Goal: Find specific page/section: Find specific page/section

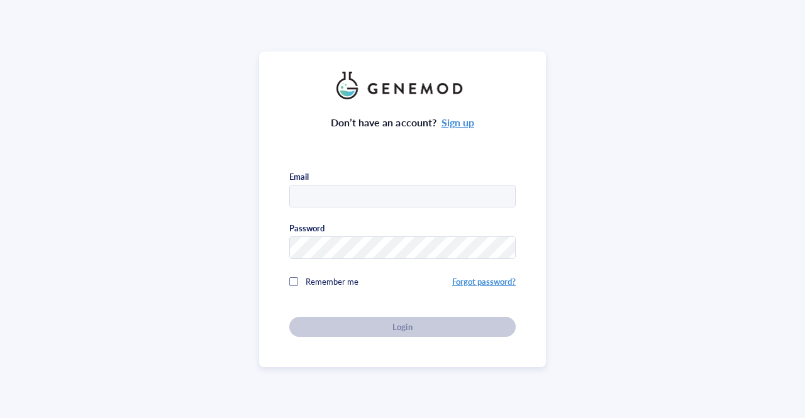
type input "[EMAIL_ADDRESS][DOMAIN_NAME]"
click at [314, 316] on div "Don’t have an account? Sign up Email [EMAIL_ADDRESS][DOMAIN_NAME] Password Reme…" at bounding box center [402, 218] width 226 height 238
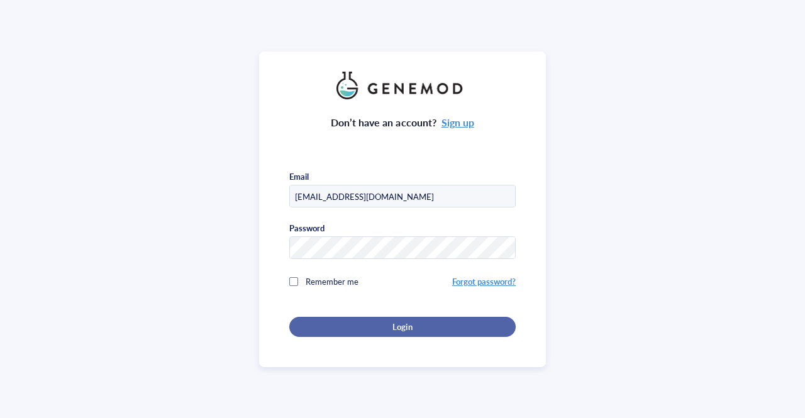
click at [314, 321] on div "Login" at bounding box center [402, 326] width 186 height 11
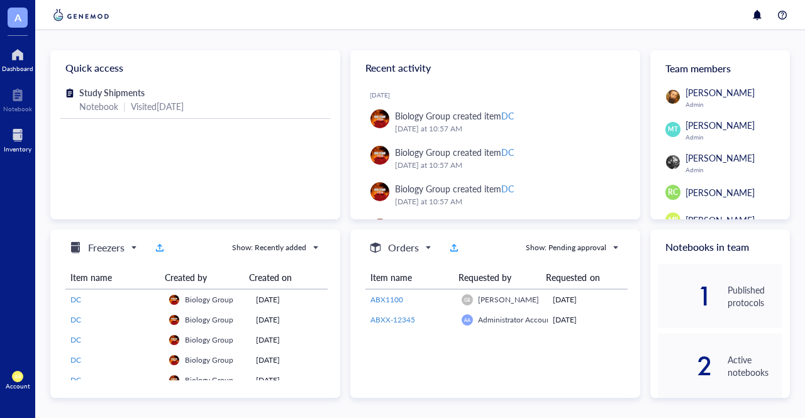
click at [10, 133] on div at bounding box center [18, 135] width 28 height 20
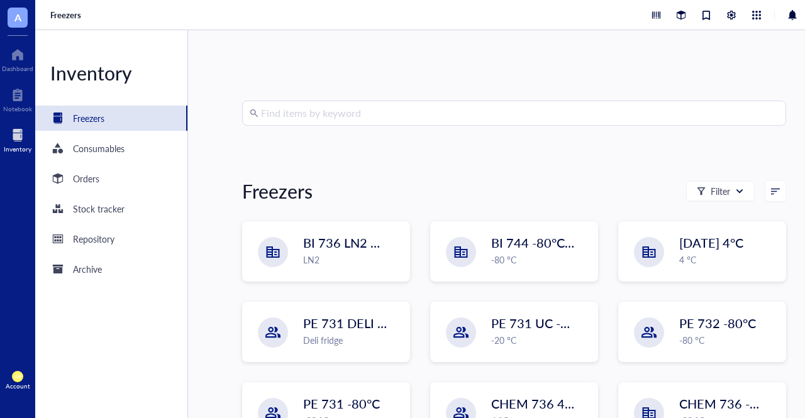
click at [322, 112] on input "search" at bounding box center [520, 113] width 518 height 24
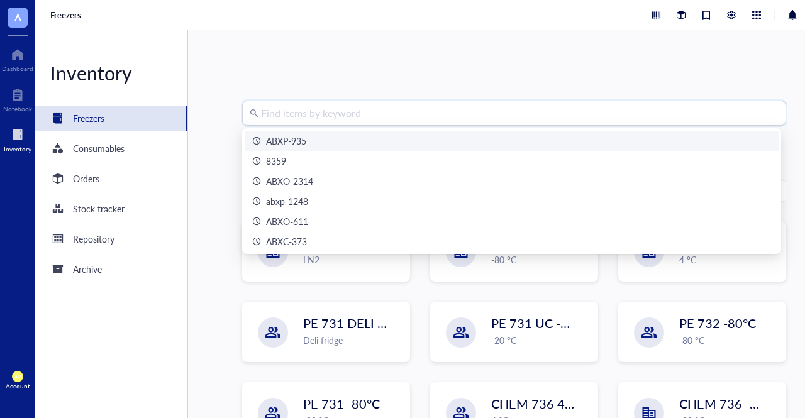
type input "B"
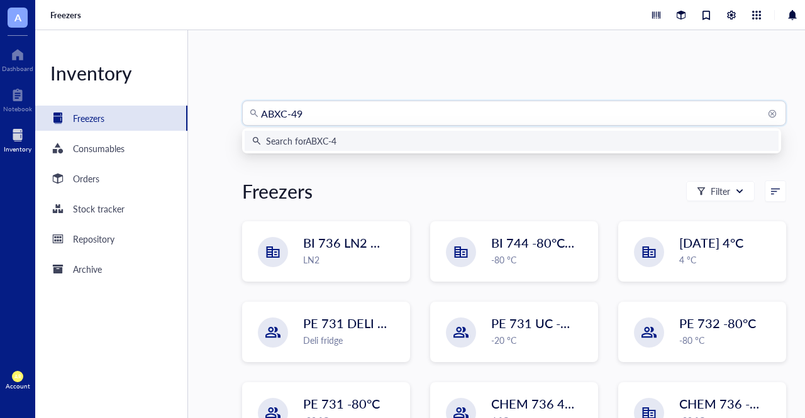
type input "ABXC-498"
click at [329, 141] on div "Search for ABXC-498" at bounding box center [306, 141] width 80 height 14
